Goal: Find specific page/section: Find specific page/section

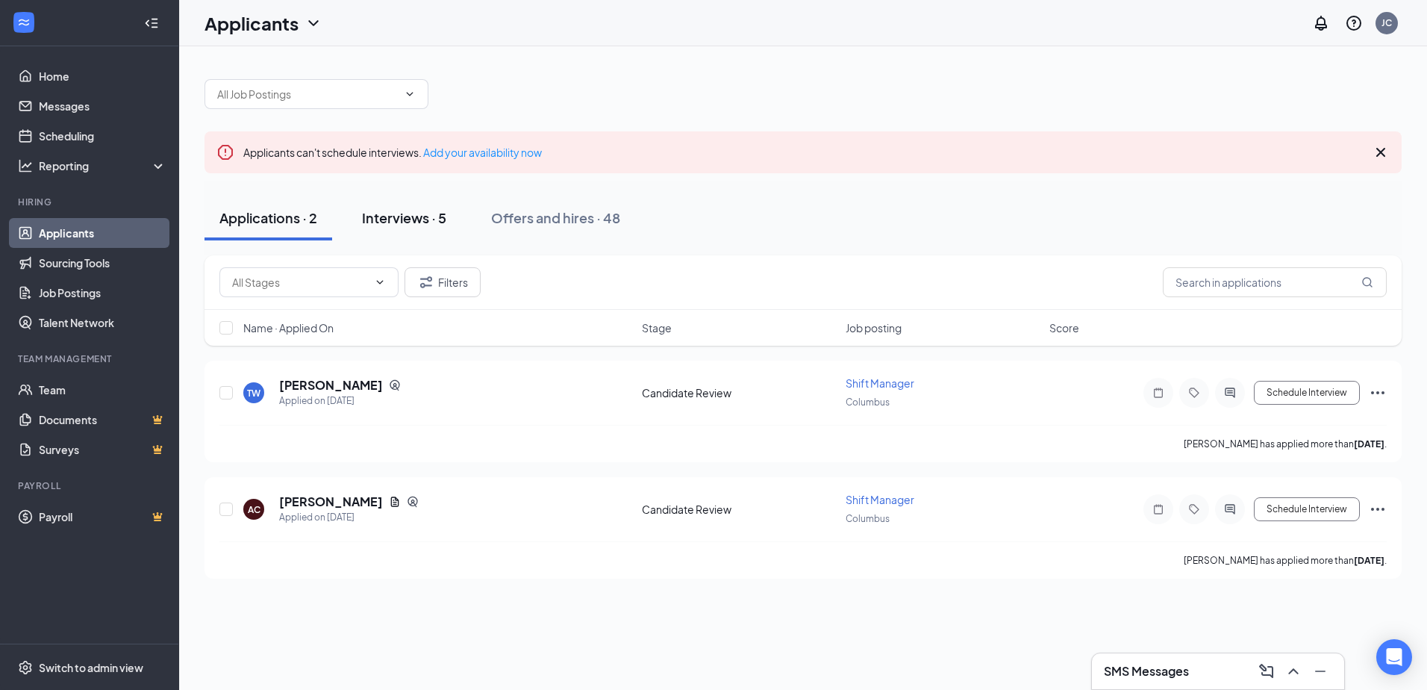
click at [433, 227] on button "Interviews · 5" at bounding box center [404, 218] width 114 height 45
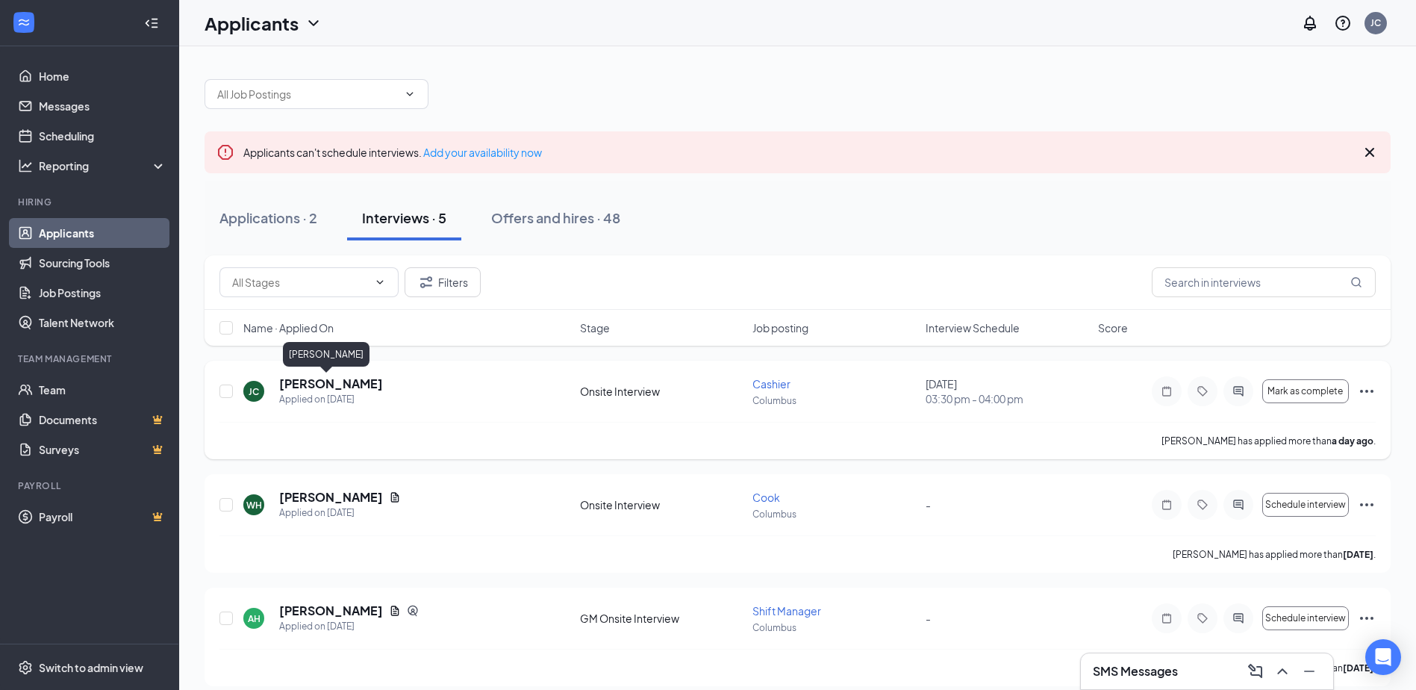
click at [317, 389] on h5 "[PERSON_NAME]" at bounding box center [331, 383] width 104 height 16
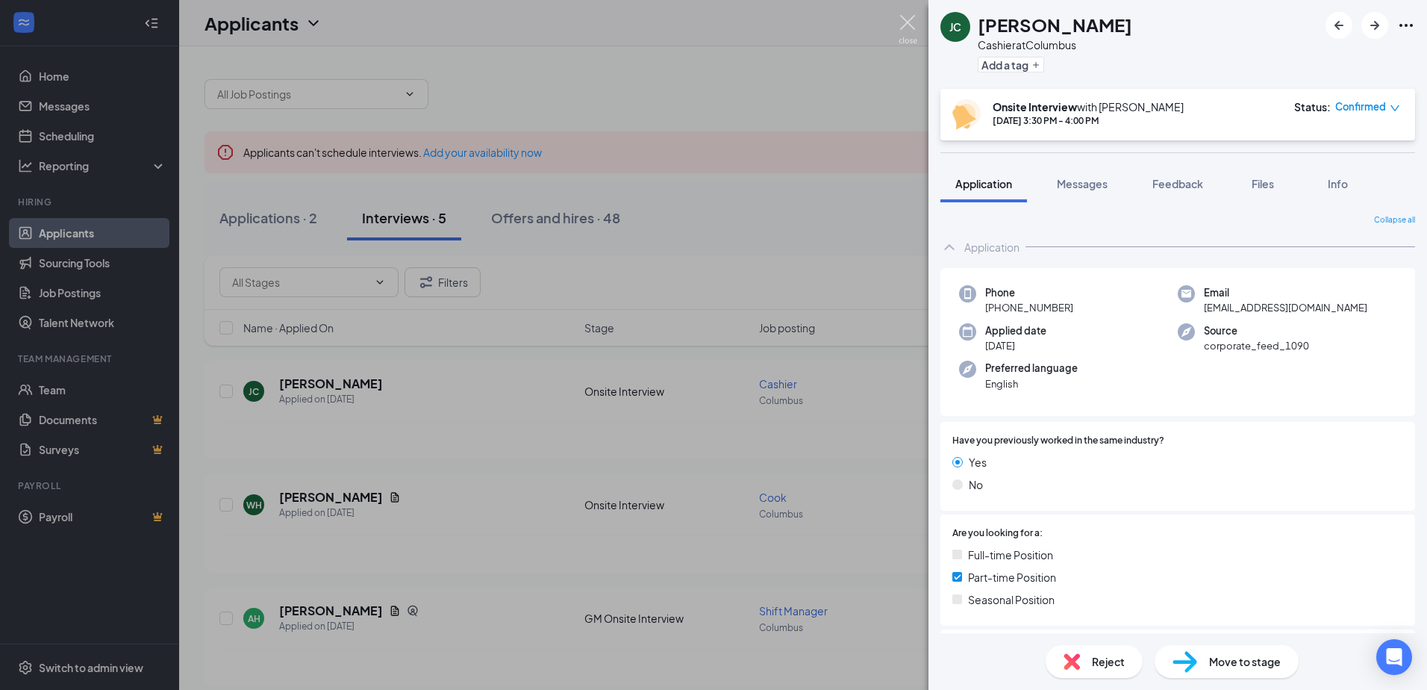
click at [904, 19] on img at bounding box center [908, 29] width 19 height 29
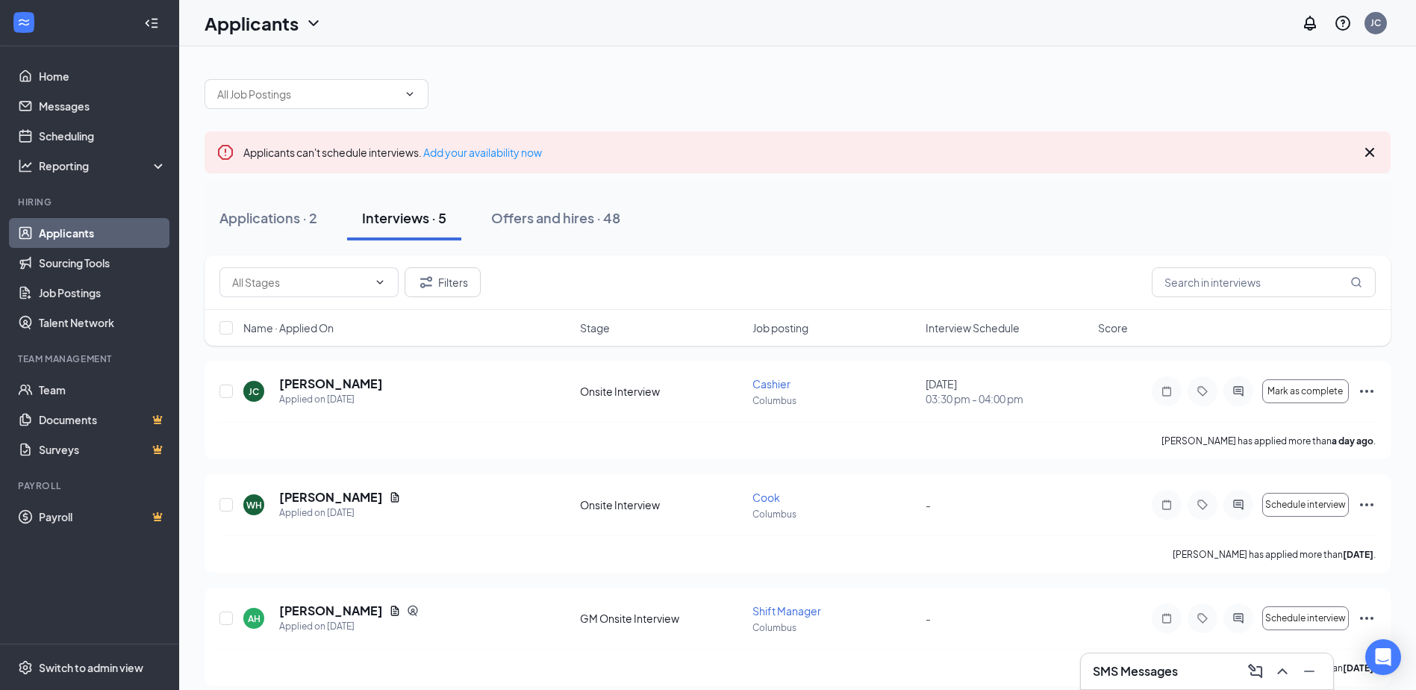
click at [1365, 155] on icon "Cross" at bounding box center [1370, 152] width 18 height 18
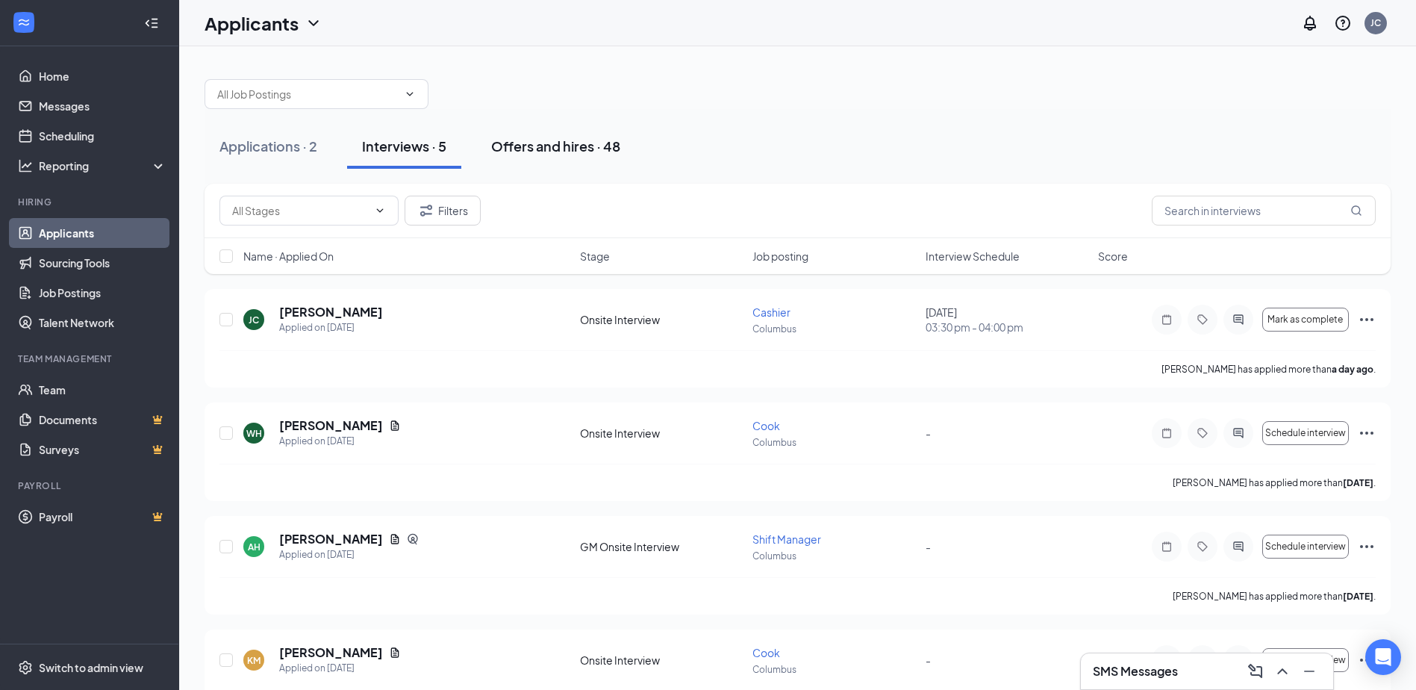
click at [534, 147] on div "Offers and hires · 48" at bounding box center [555, 146] width 129 height 19
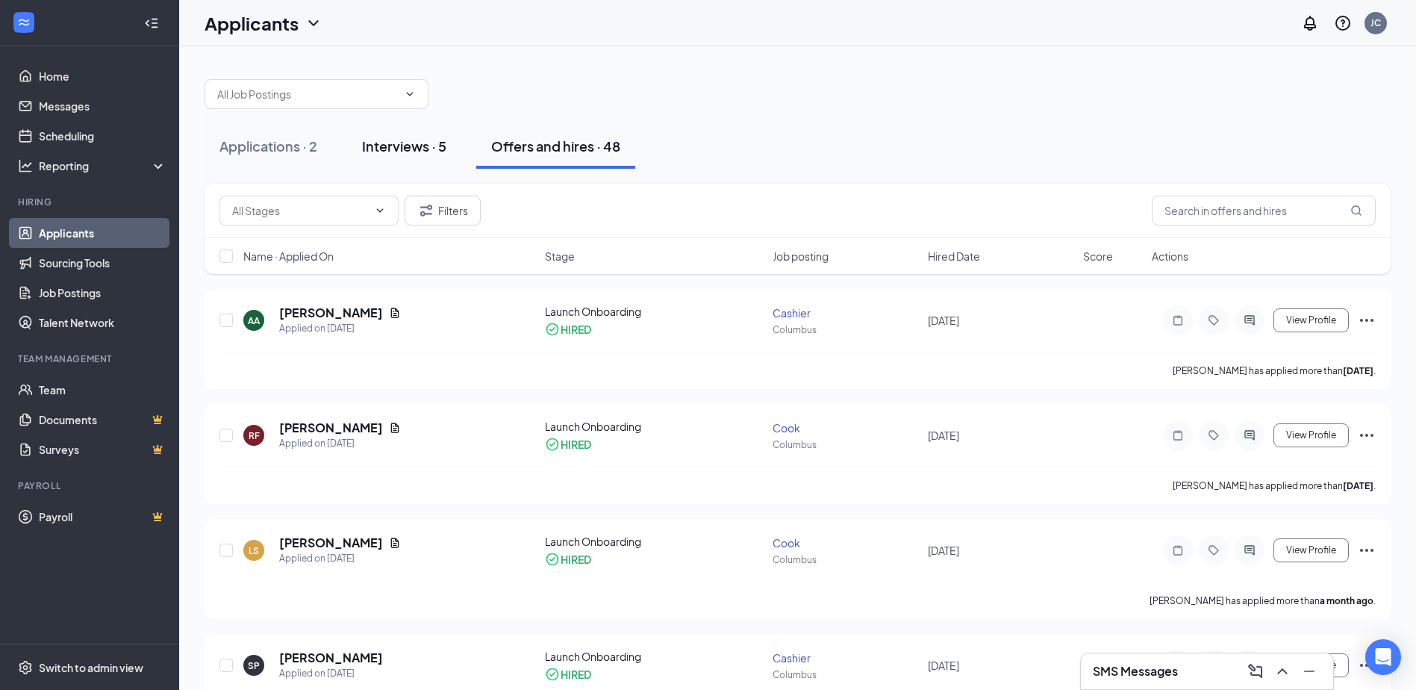
click at [422, 144] on div "Interviews · 5" at bounding box center [404, 146] width 84 height 19
